Goal: Task Accomplishment & Management: Manage account settings

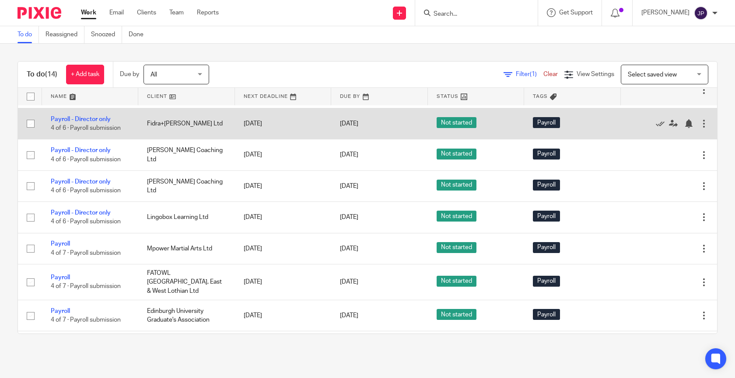
scroll to position [80, 0]
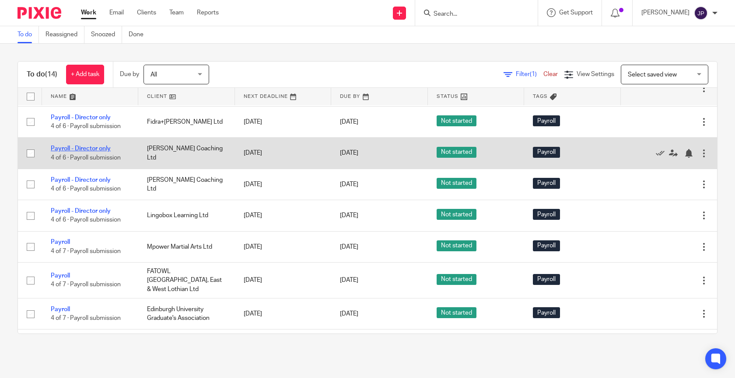
click at [83, 151] on link "Payroll - Director only" at bounding box center [81, 149] width 60 height 6
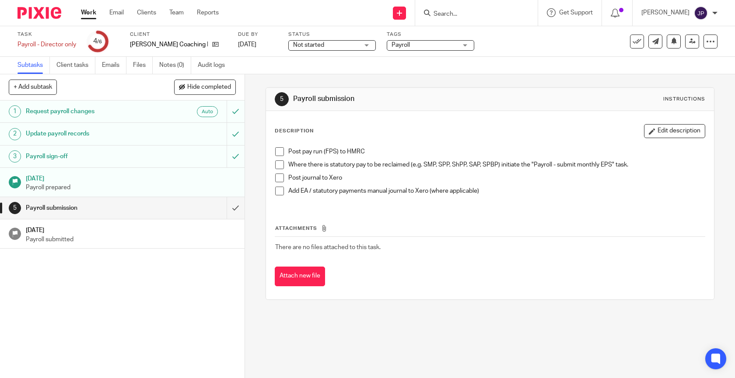
click at [281, 150] on span at bounding box center [279, 151] width 9 height 9
click at [281, 165] on span at bounding box center [279, 164] width 9 height 9
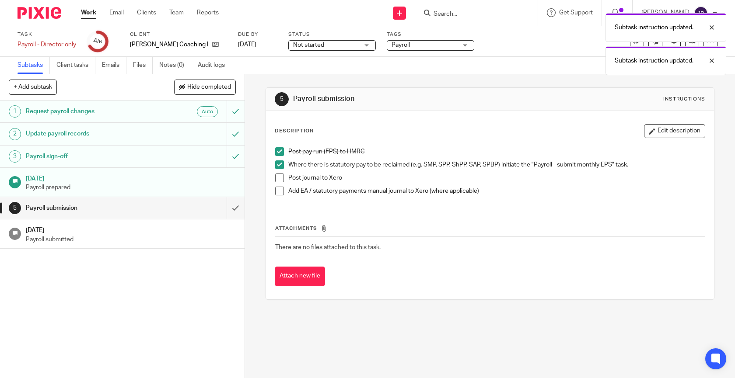
click at [281, 177] on span at bounding box center [279, 178] width 9 height 9
click at [281, 189] on span at bounding box center [279, 191] width 9 height 9
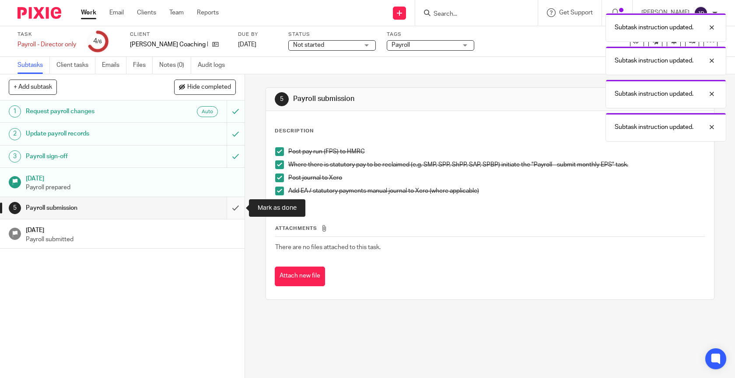
click at [237, 206] on input "submit" at bounding box center [122, 208] width 244 height 22
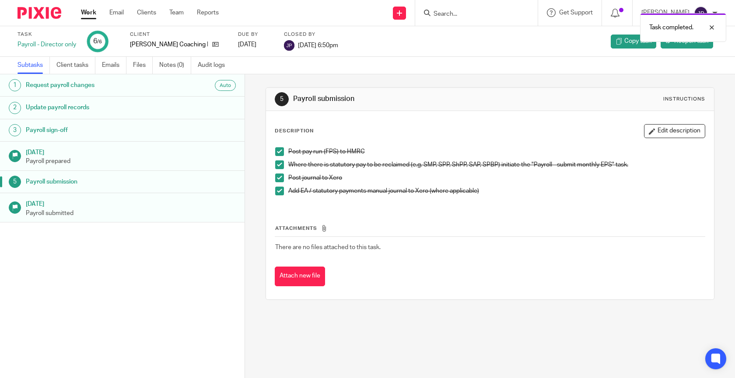
click at [92, 14] on link "Work" at bounding box center [88, 12] width 15 height 9
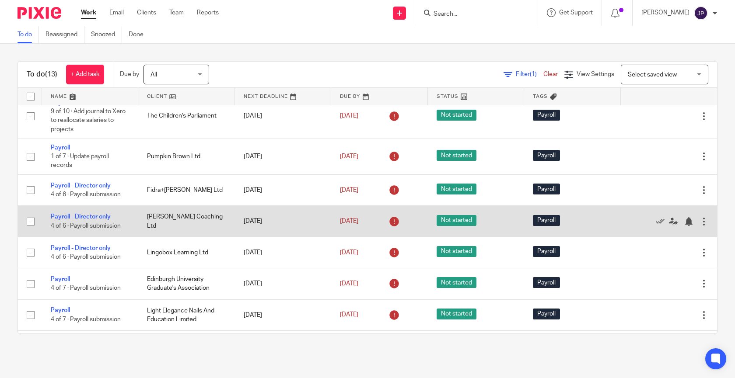
scroll to position [14, 0]
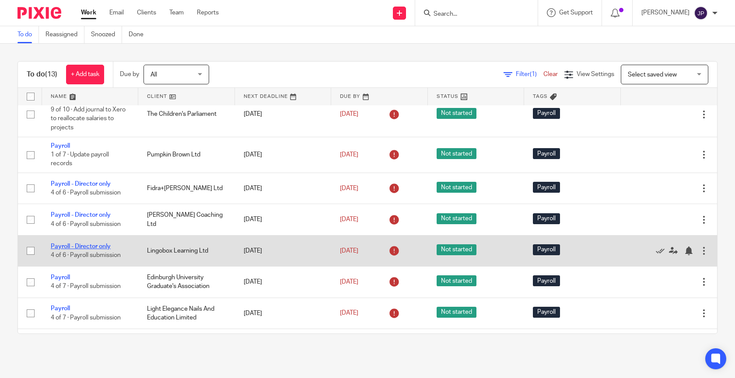
click at [102, 250] on link "Payroll - Director only" at bounding box center [81, 247] width 60 height 6
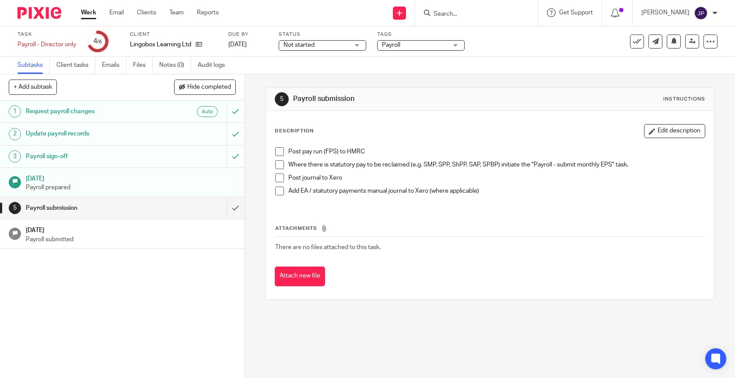
click at [280, 152] on span at bounding box center [279, 151] width 9 height 9
click at [279, 166] on span at bounding box center [279, 164] width 9 height 9
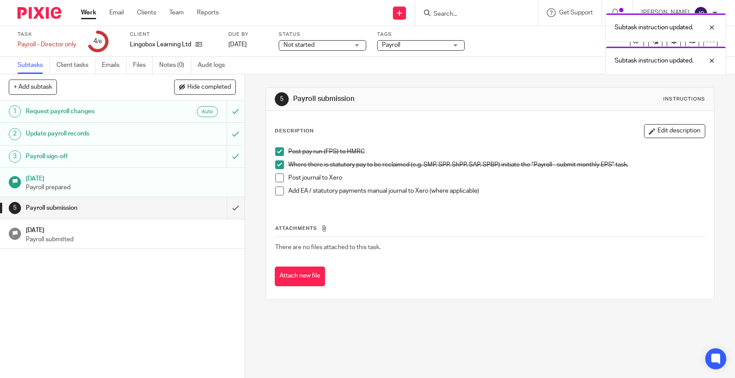
click at [279, 180] on span at bounding box center [279, 178] width 9 height 9
click at [279, 191] on span at bounding box center [279, 191] width 9 height 9
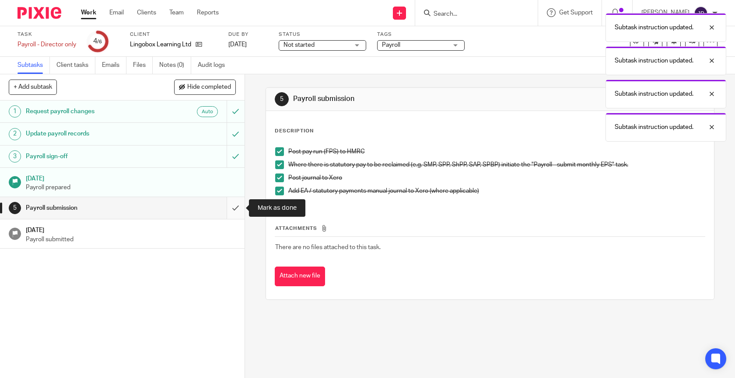
click at [229, 215] on input "submit" at bounding box center [122, 208] width 244 height 22
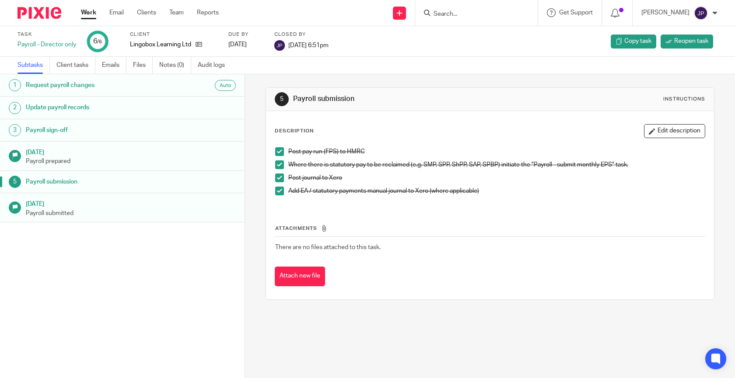
click at [85, 15] on link "Work" at bounding box center [88, 12] width 15 height 9
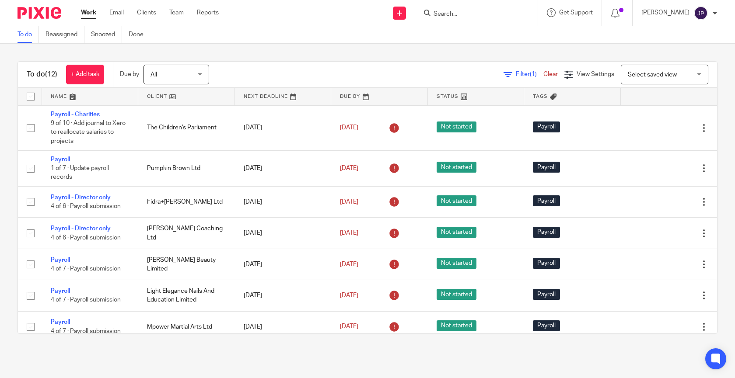
scroll to position [171, 0]
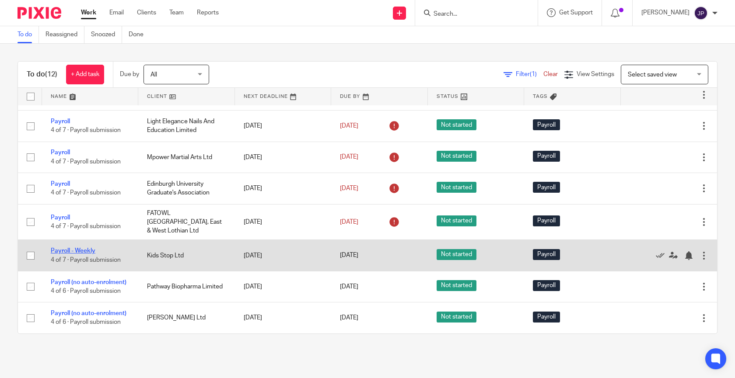
click at [79, 251] on link "Payroll - Weekly" at bounding box center [73, 251] width 45 height 6
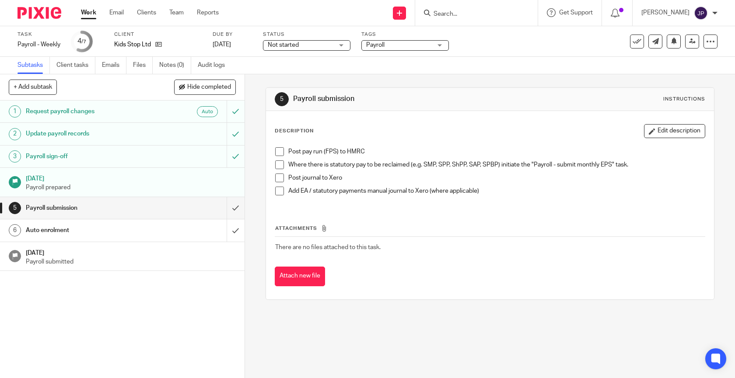
click at [277, 153] on span at bounding box center [279, 151] width 9 height 9
click at [277, 166] on span at bounding box center [279, 164] width 9 height 9
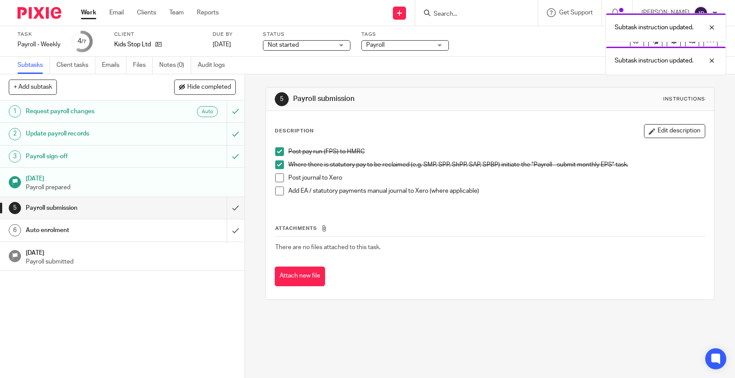
click at [277, 178] on span at bounding box center [279, 178] width 9 height 9
click at [277, 192] on span at bounding box center [279, 191] width 9 height 9
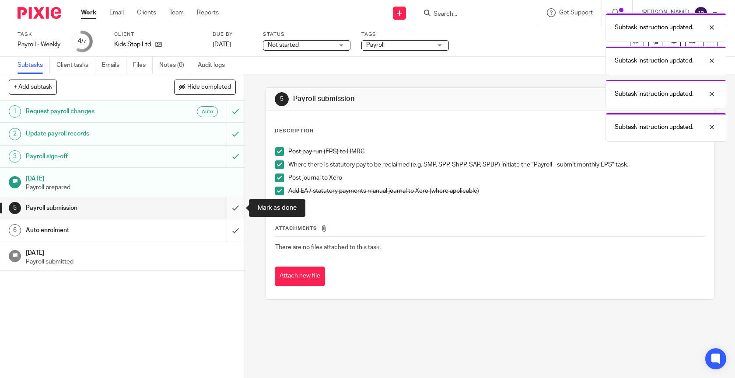
click at [237, 207] on input "submit" at bounding box center [122, 208] width 244 height 22
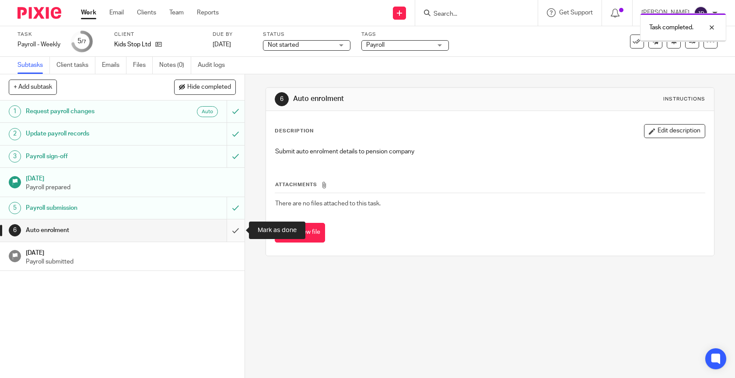
click at [243, 229] on input "submit" at bounding box center [122, 230] width 244 height 22
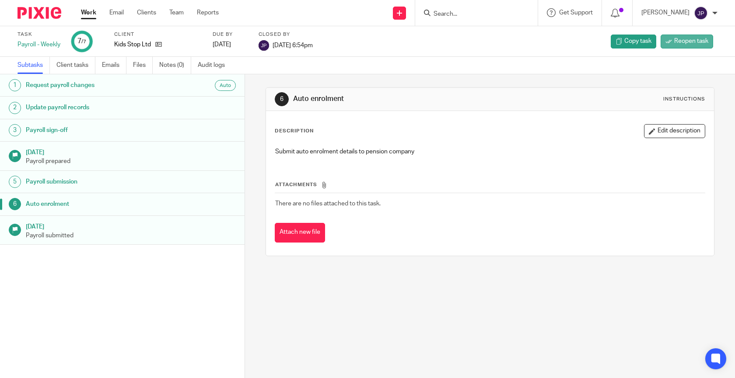
click at [702, 46] on link "Reopen task" at bounding box center [686, 42] width 52 height 14
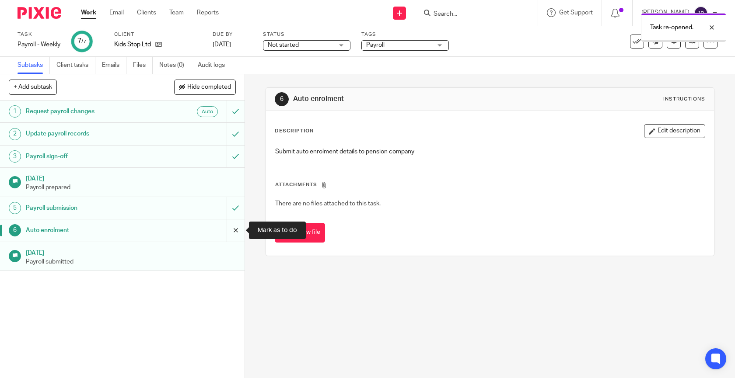
click at [233, 230] on input "submit" at bounding box center [122, 230] width 244 height 22
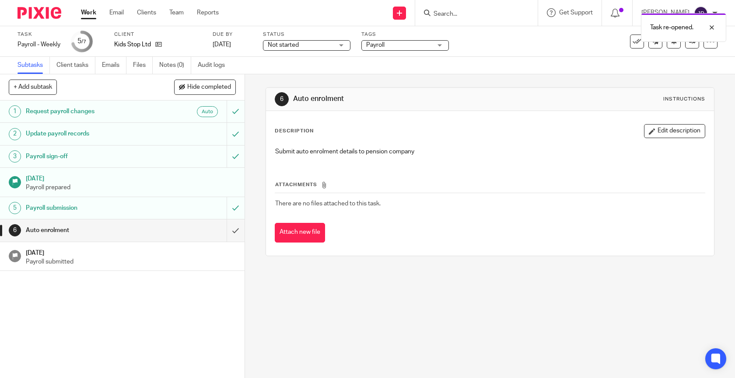
click at [87, 15] on link "Work" at bounding box center [88, 12] width 15 height 9
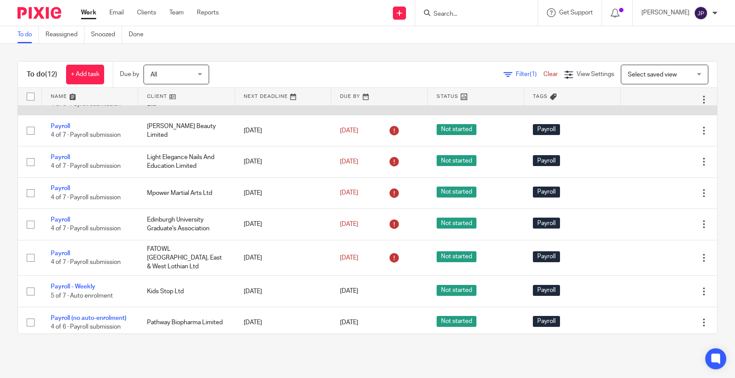
scroll to position [171, 0]
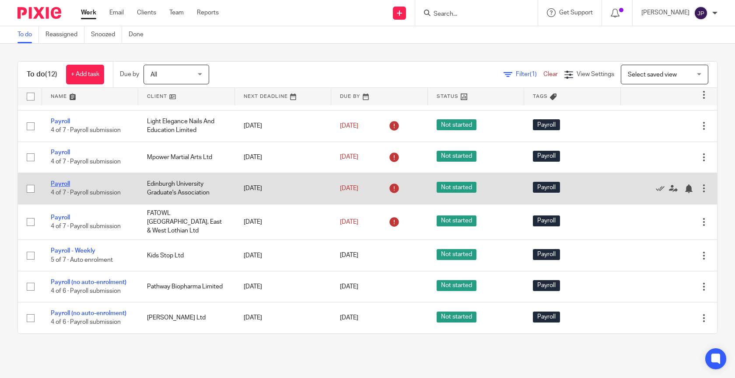
click at [57, 187] on link "Payroll" at bounding box center [60, 184] width 19 height 6
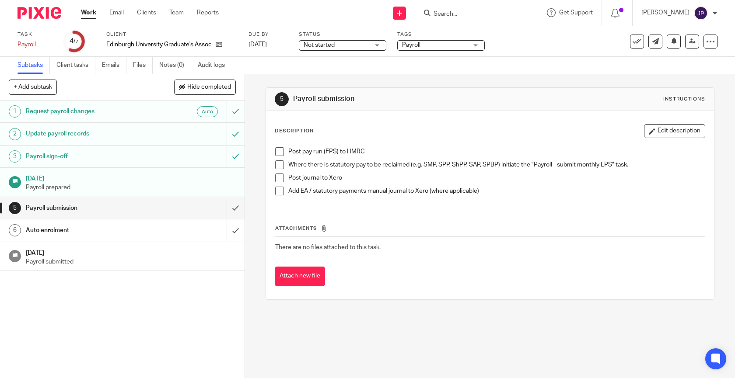
click at [280, 151] on span at bounding box center [279, 151] width 9 height 9
click at [280, 160] on span at bounding box center [279, 164] width 9 height 9
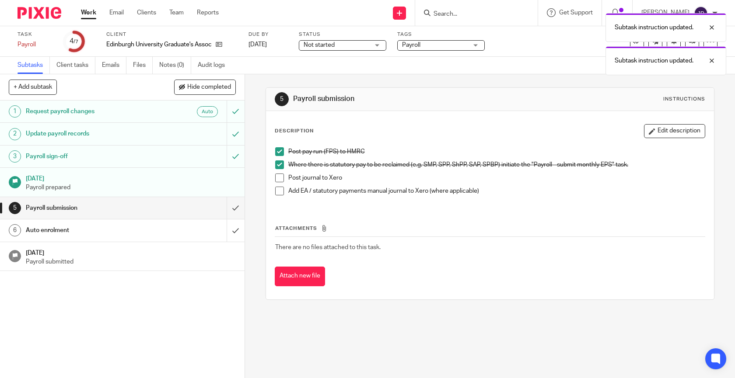
click at [280, 176] on span at bounding box center [279, 178] width 9 height 9
click at [280, 187] on span at bounding box center [279, 191] width 9 height 9
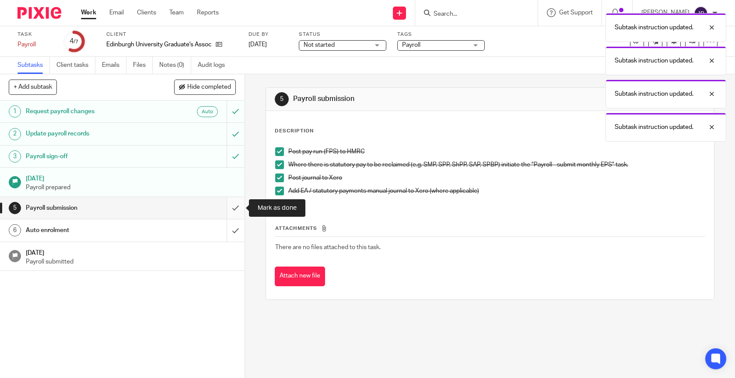
click at [237, 202] on input "submit" at bounding box center [122, 208] width 244 height 22
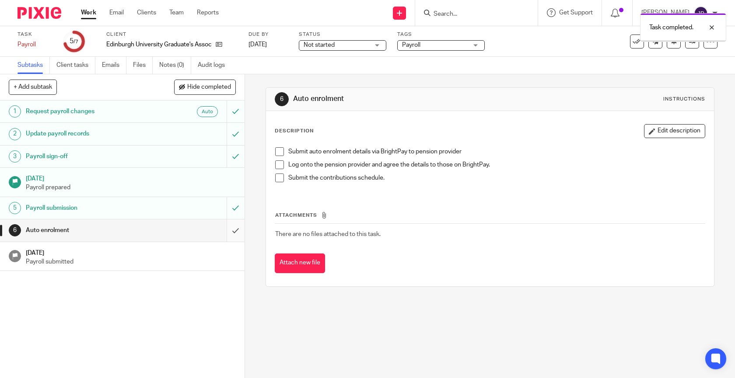
click at [237, 230] on input "submit" at bounding box center [122, 230] width 244 height 22
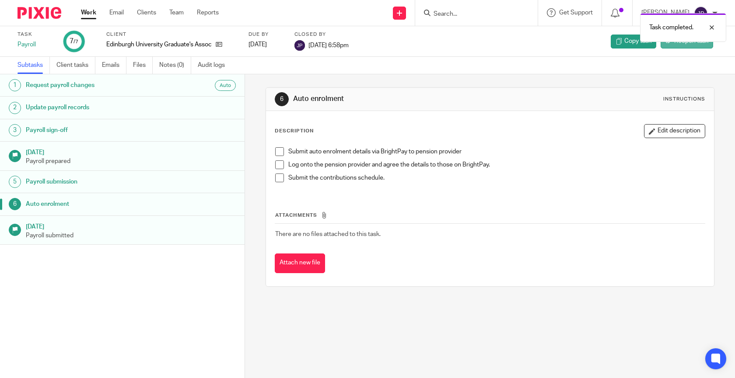
click at [686, 44] on span "Reopen task" at bounding box center [691, 41] width 34 height 9
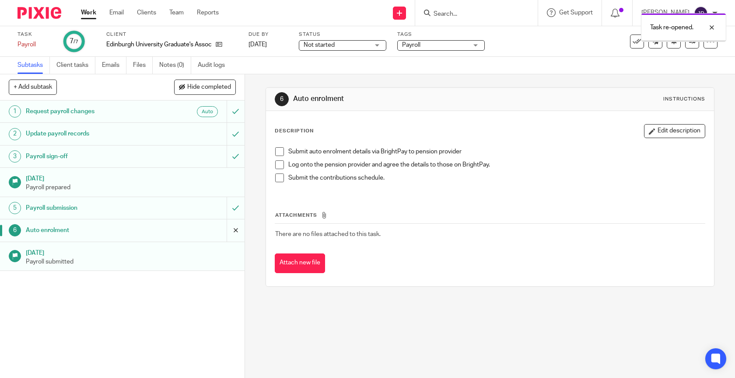
click at [239, 226] on input "submit" at bounding box center [122, 230] width 244 height 22
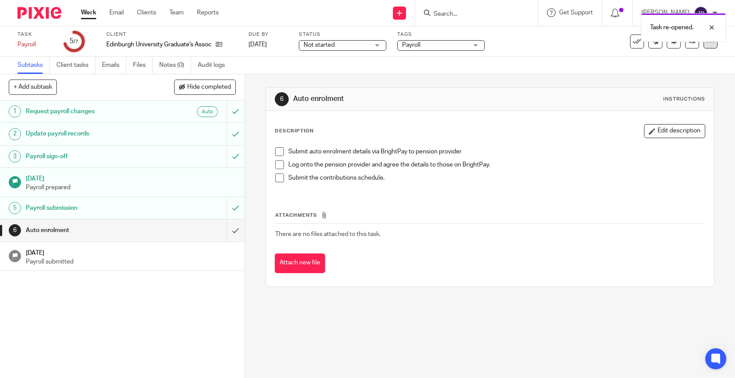
click at [710, 42] on icon at bounding box center [710, 41] width 9 height 9
click at [598, 61] on div "Subtasks Client tasks Emails Files Notes (0) Audit logs" at bounding box center [367, 65] width 735 height 17
click at [70, 43] on div "5 /7" at bounding box center [74, 41] width 9 height 10
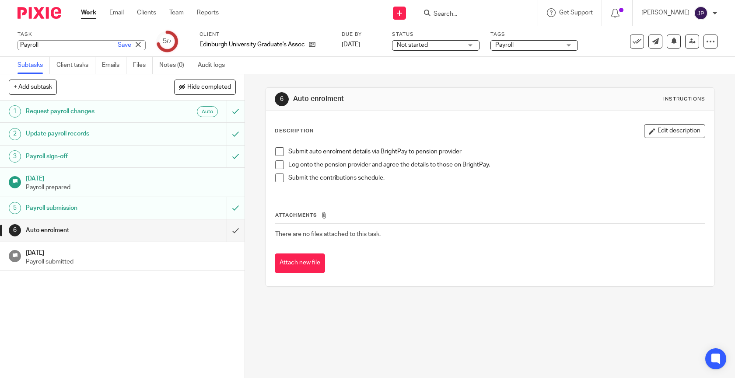
click at [22, 42] on div "Payroll Save Payroll" at bounding box center [81, 45] width 128 height 10
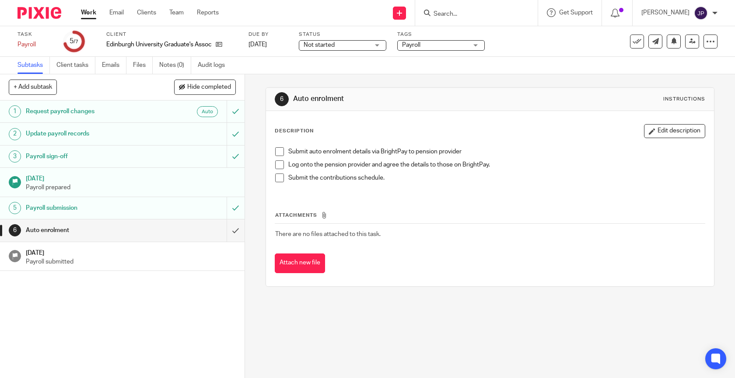
click at [174, 38] on div "Client Edinburgh University Graduate's Association" at bounding box center [171, 41] width 131 height 21
click at [218, 46] on icon at bounding box center [219, 44] width 7 height 7
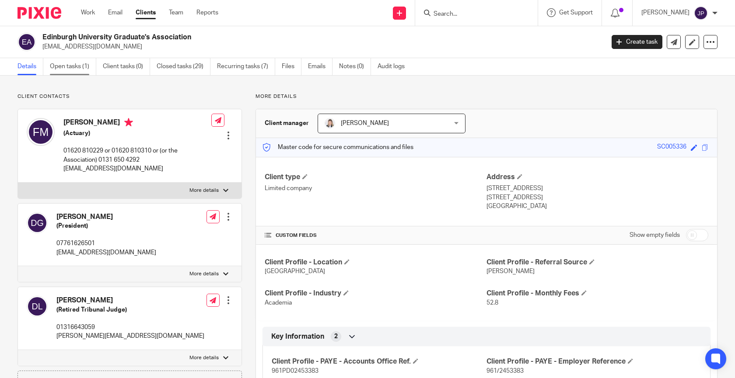
click at [81, 69] on link "Open tasks (1)" at bounding box center [73, 66] width 46 height 17
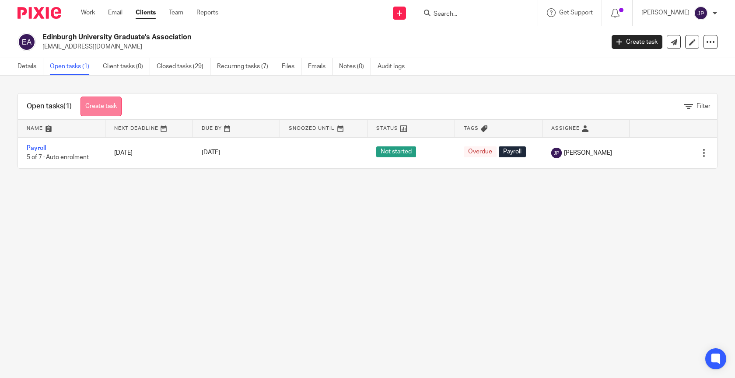
click at [105, 103] on link "Create task" at bounding box center [100, 107] width 41 height 20
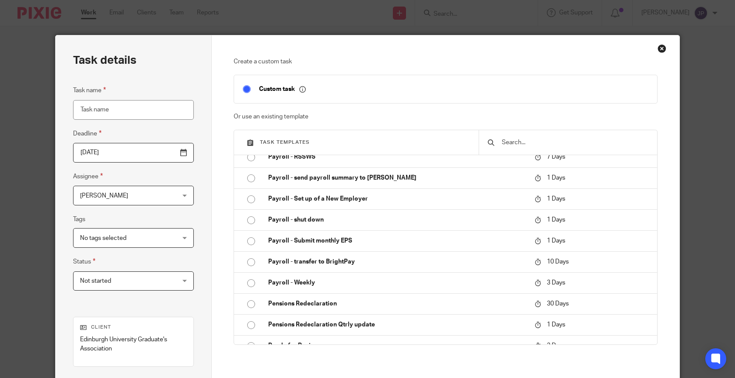
scroll to position [1188, 0]
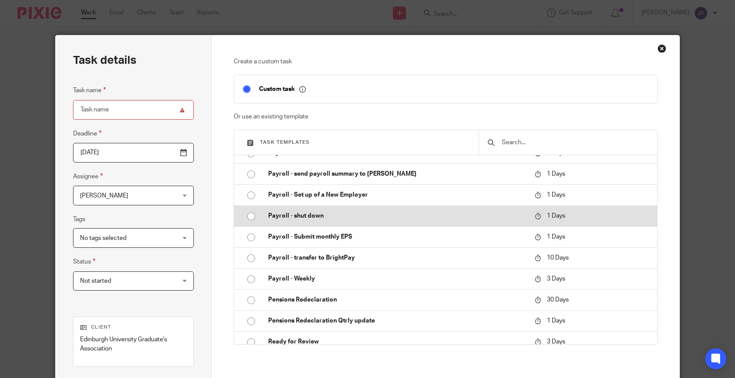
click at [297, 214] on p "Payroll - shut down" at bounding box center [397, 216] width 258 height 9
type input "2025-09-26"
type input "Payroll - shut down"
checkbox input "false"
radio input "true"
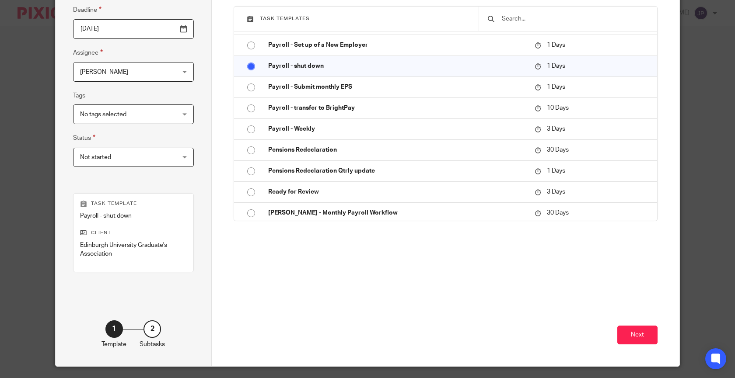
scroll to position [125, 0]
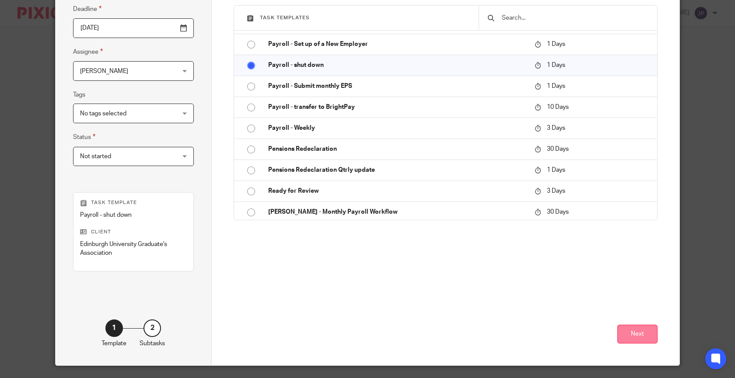
click at [649, 333] on button "Next" at bounding box center [637, 334] width 40 height 19
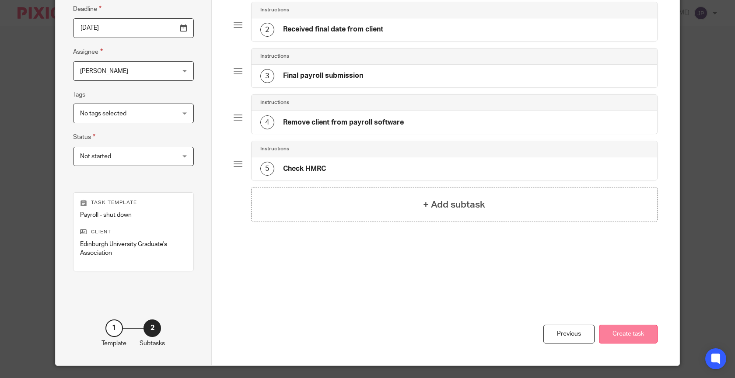
click at [641, 336] on button "Create task" at bounding box center [628, 334] width 59 height 19
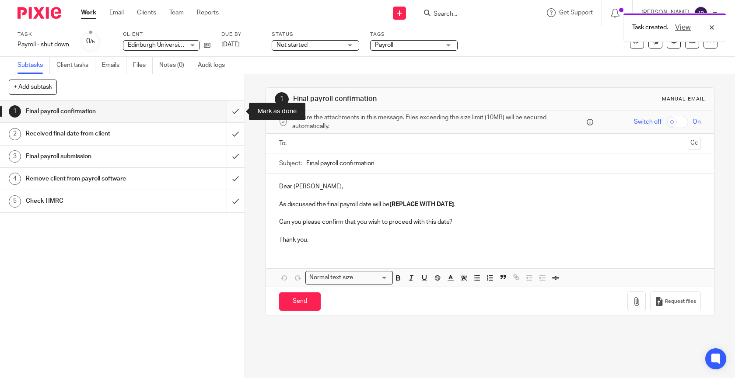
click at [243, 109] on input "submit" at bounding box center [122, 112] width 244 height 22
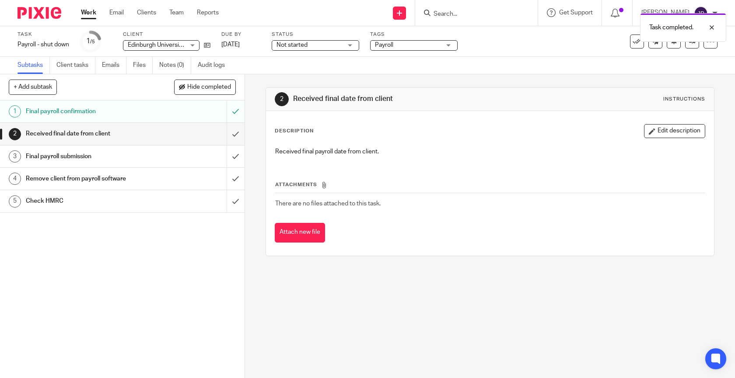
click at [130, 32] on label "Client" at bounding box center [166, 34] width 87 height 7
click at [148, 46] on span "Edinburgh University Graduate's Association" at bounding box center [188, 45] width 120 height 6
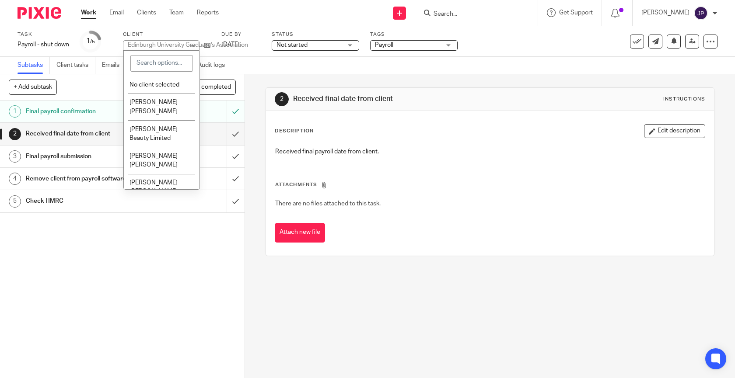
click at [148, 46] on div "Edinburgh University Graduate's Association" at bounding box center [188, 45] width 120 height 6
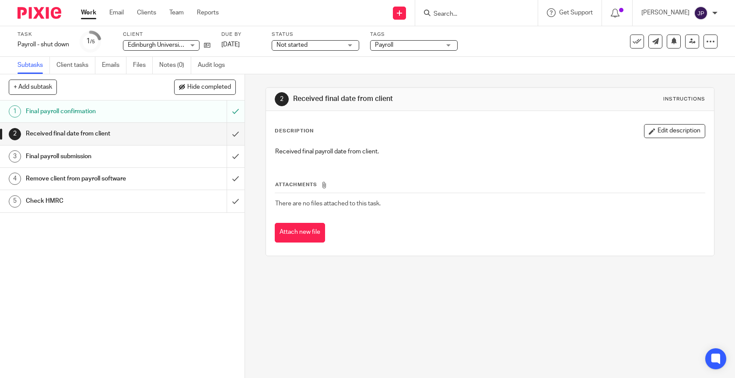
click at [377, 96] on h1 "Received final date from client" at bounding box center [400, 98] width 215 height 9
click at [461, 8] on form at bounding box center [478, 12] width 93 height 11
click at [459, 17] on form at bounding box center [478, 12] width 93 height 11
click at [446, 13] on div at bounding box center [475, 12] width 102 height 11
click at [460, 15] on input "Search" at bounding box center [471, 14] width 79 height 8
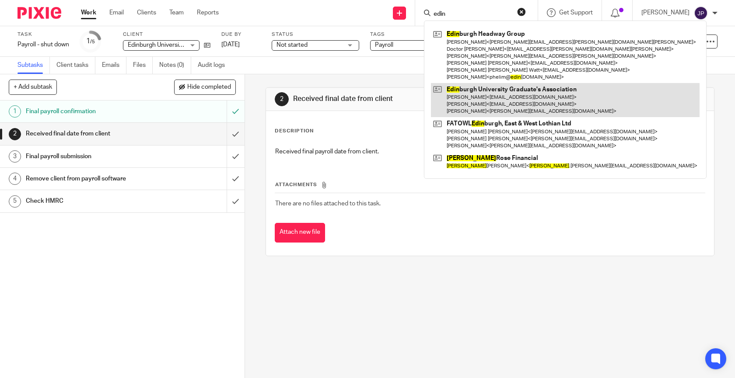
type input "edin"
click at [496, 94] on link at bounding box center [565, 100] width 268 height 35
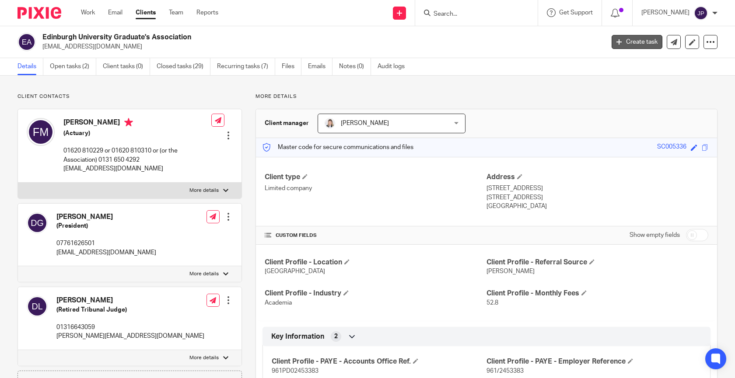
click at [645, 40] on link "Create task" at bounding box center [636, 42] width 51 height 14
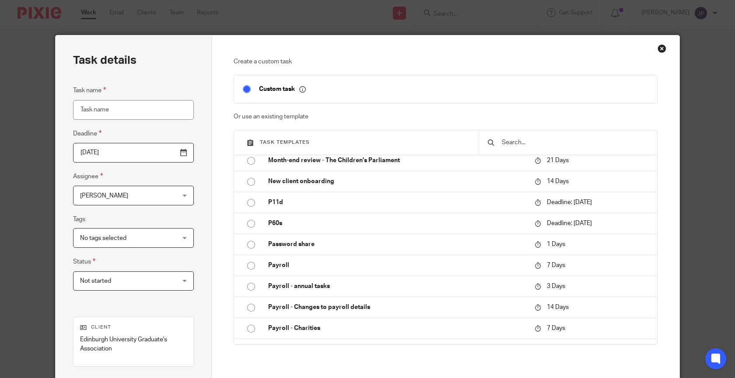
scroll to position [656, 0]
click at [504, 148] on div at bounding box center [567, 142] width 178 height 24
click at [506, 145] on input "text" at bounding box center [574, 143] width 147 height 10
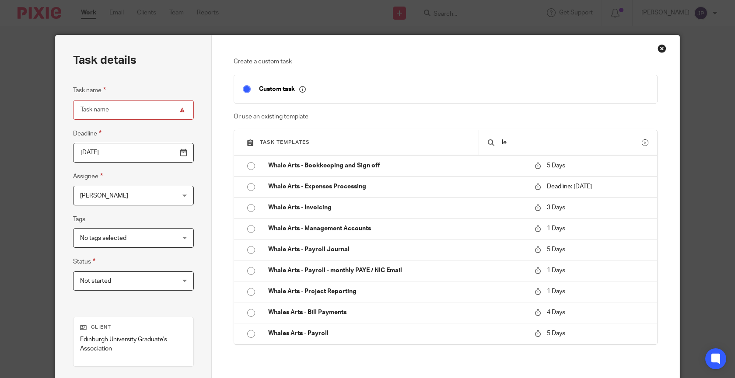
scroll to position [0, 0]
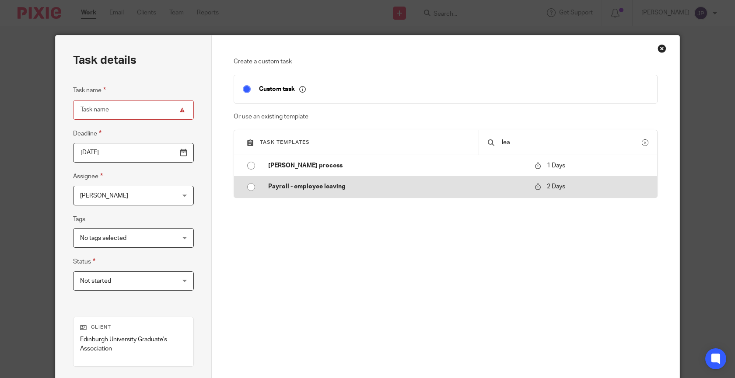
type input "lea"
click at [429, 197] on td "Payroll - employee leaving" at bounding box center [394, 186] width 271 height 21
type input "[DATE]"
type input "Payroll - employee leaving"
checkbox input "false"
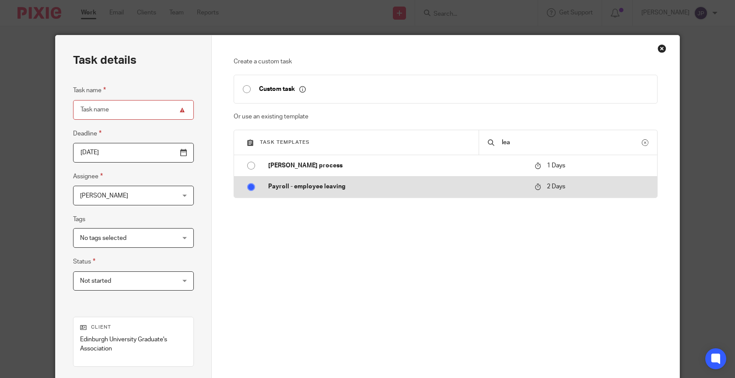
radio input "true"
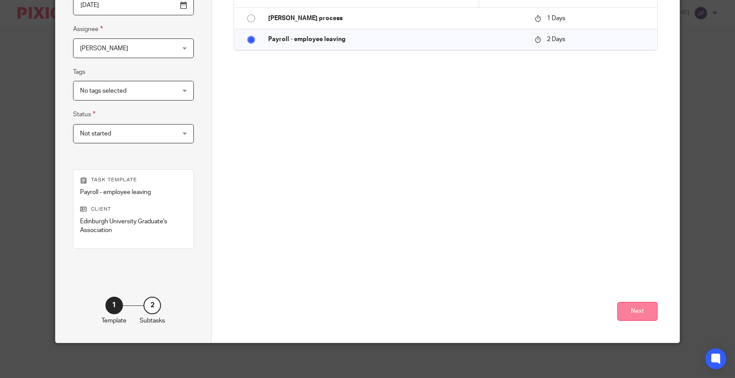
click at [643, 313] on button "Next" at bounding box center [637, 311] width 40 height 19
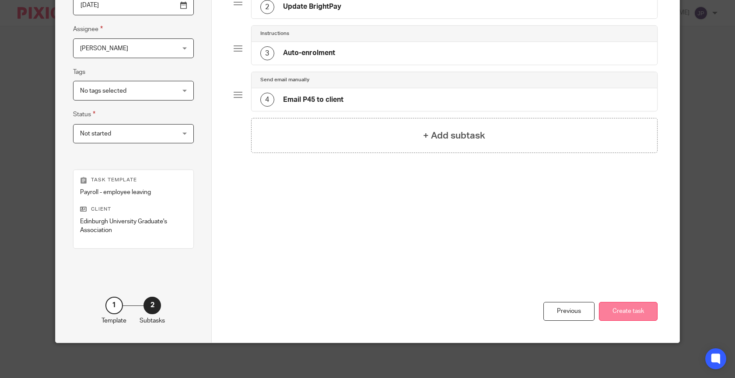
click at [621, 315] on button "Create task" at bounding box center [628, 311] width 59 height 19
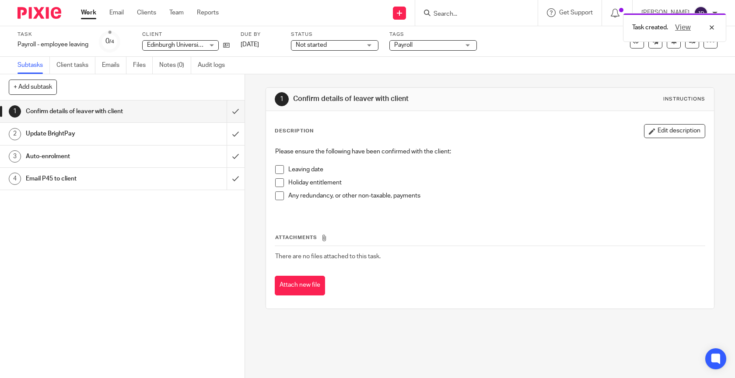
click at [277, 172] on span at bounding box center [279, 169] width 9 height 9
click at [279, 185] on span at bounding box center [279, 182] width 9 height 9
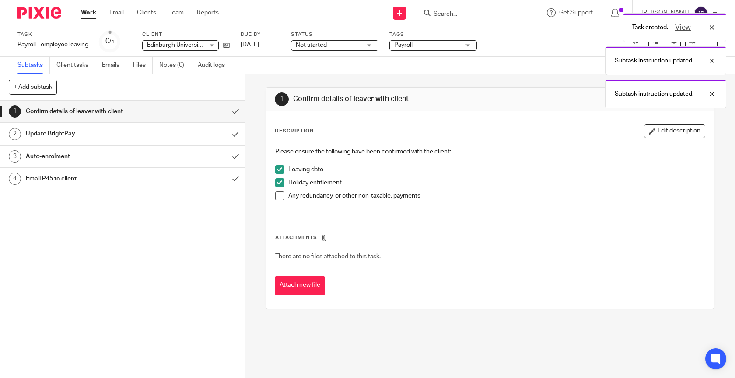
click at [279, 193] on span at bounding box center [279, 196] width 9 height 9
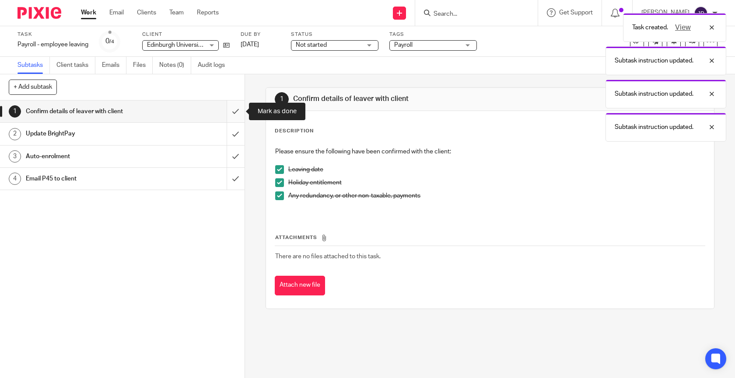
click at [240, 117] on input "submit" at bounding box center [122, 112] width 244 height 22
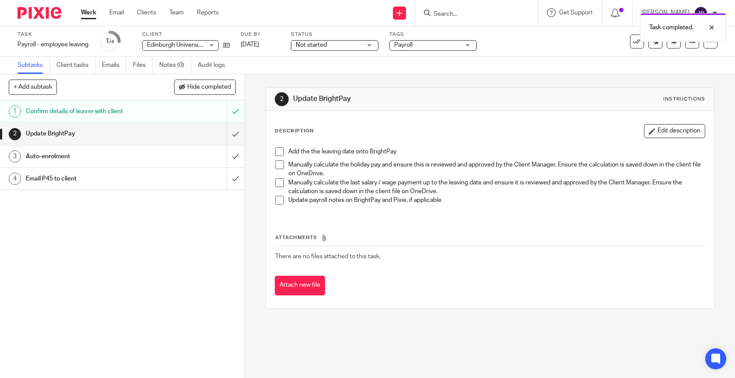
click at [277, 152] on span at bounding box center [279, 151] width 9 height 9
click at [278, 167] on span at bounding box center [279, 164] width 9 height 9
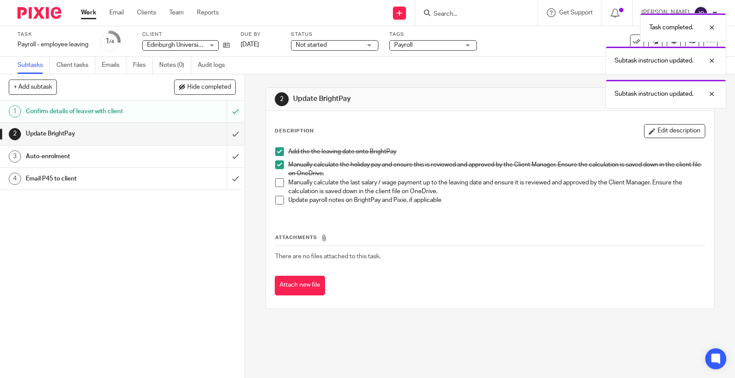
click at [280, 187] on li "Manually calculate the last salary / wage payment up to the leaving date and en…" at bounding box center [490, 187] width 430 height 18
click at [280, 199] on span at bounding box center [279, 200] width 9 height 9
click at [280, 183] on span at bounding box center [279, 182] width 9 height 9
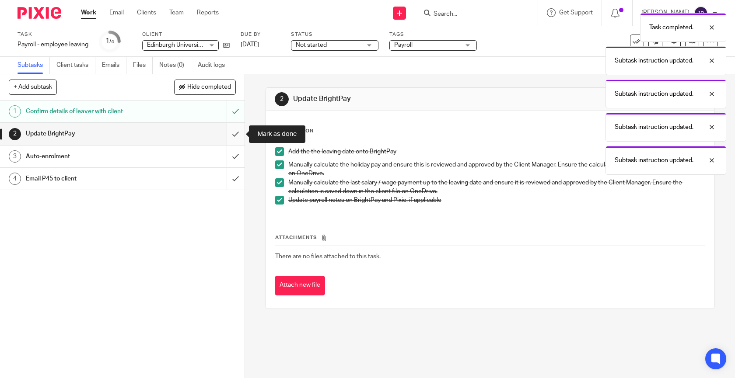
click at [240, 137] on input "submit" at bounding box center [122, 134] width 244 height 22
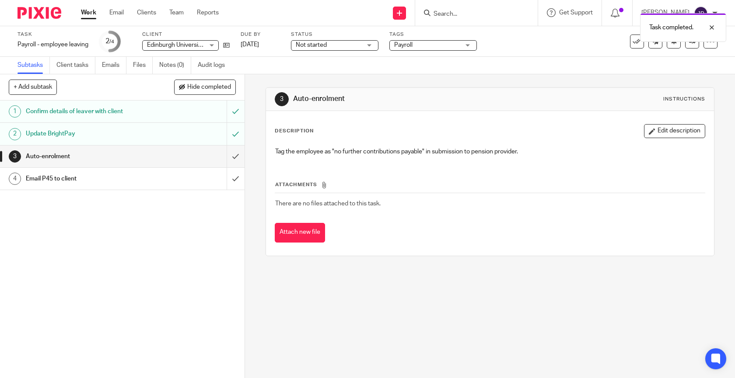
click at [198, 181] on div "Email P45 to client" at bounding box center [122, 178] width 192 height 13
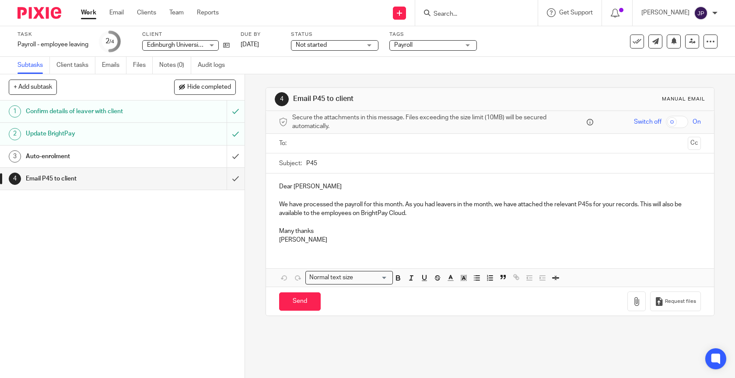
click at [408, 143] on input "text" at bounding box center [489, 144] width 389 height 10
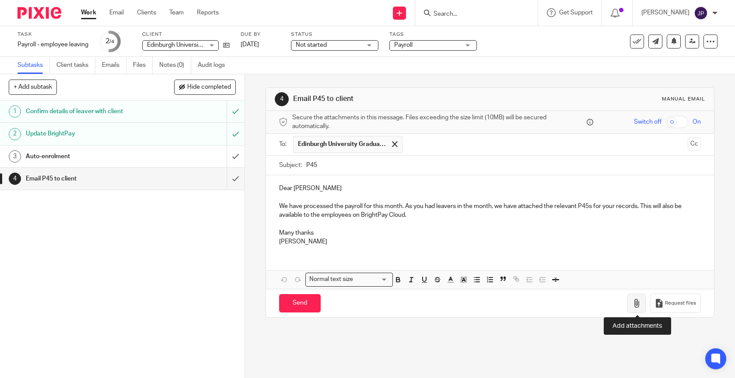
click at [635, 306] on icon "button" at bounding box center [636, 303] width 9 height 9
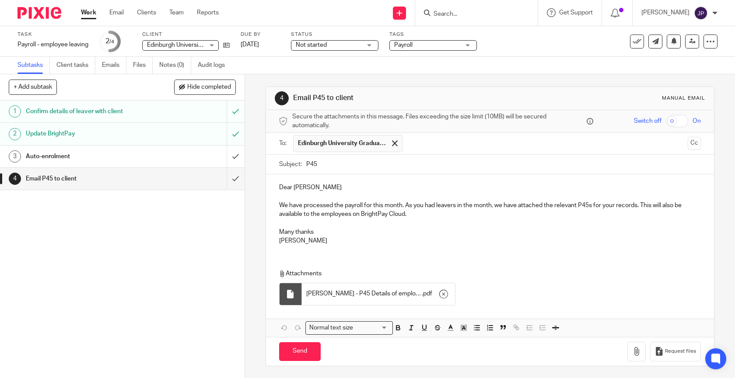
scroll to position [2, 0]
click at [433, 202] on p "We have processed the payroll for this month. As you had leavers in the month, …" at bounding box center [490, 209] width 422 height 18
click at [442, 203] on p "We have processed the payroll for this month. As you had leavers in the month, …" at bounding box center [490, 209] width 422 height 18
click at [457, 204] on p "We have processed the payroll for this month. As you had leavers in the month, …" at bounding box center [490, 209] width 422 height 18
click at [430, 201] on p "We have processed the payroll for this month. As you had leaver in the month, w…" at bounding box center [490, 209] width 422 height 18
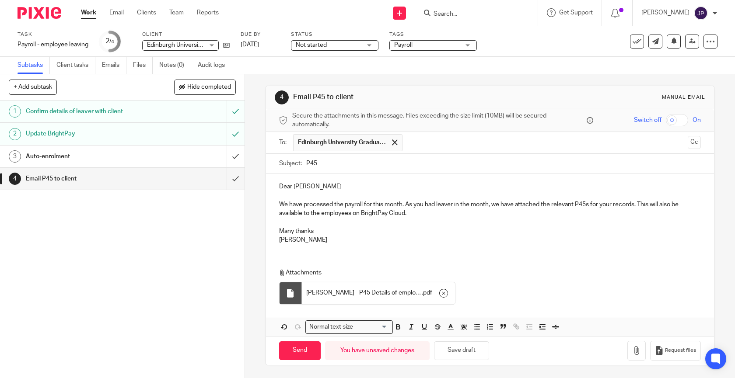
click at [437, 204] on p "We have processed the payroll for this month. As you had leaver in the month, w…" at bounding box center [490, 209] width 422 height 18
click at [416, 207] on p "We have processed the payroll for this month. As you had leaver in the month, w…" at bounding box center [490, 209] width 422 height 18
drag, startPoint x: 414, startPoint y: 206, endPoint x: 490, endPoint y: 206, distance: 76.1
click at [490, 206] on p "We have processed the payroll for this month. As you had leaver in the month, w…" at bounding box center [490, 209] width 422 height 18
click at [380, 353] on div "You have unsaved changes" at bounding box center [377, 350] width 105 height 19
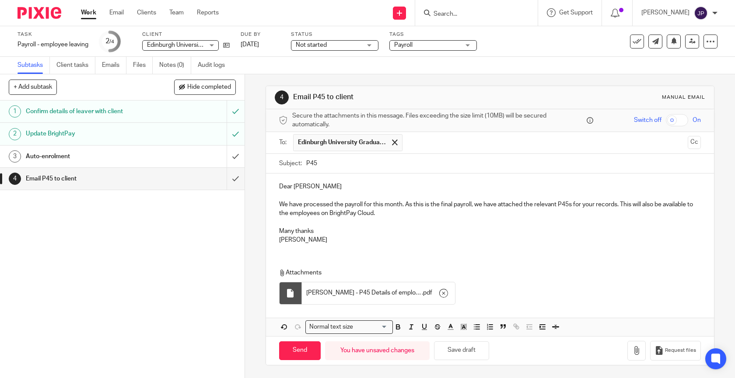
click at [470, 225] on p at bounding box center [490, 222] width 422 height 9
click at [459, 236] on p "[PERSON_NAME]" at bounding box center [490, 240] width 422 height 9
click at [467, 351] on button "Save draft" at bounding box center [461, 350] width 55 height 19
click at [307, 351] on input "Send" at bounding box center [300, 350] width 42 height 19
type input "Sent"
